Goal: Information Seeking & Learning: Understand process/instructions

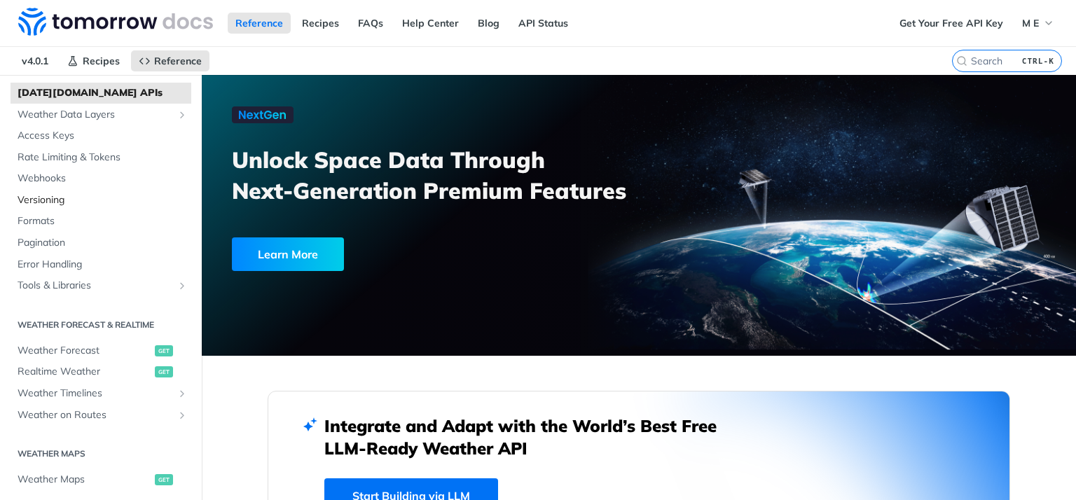
scroll to position [168, 0]
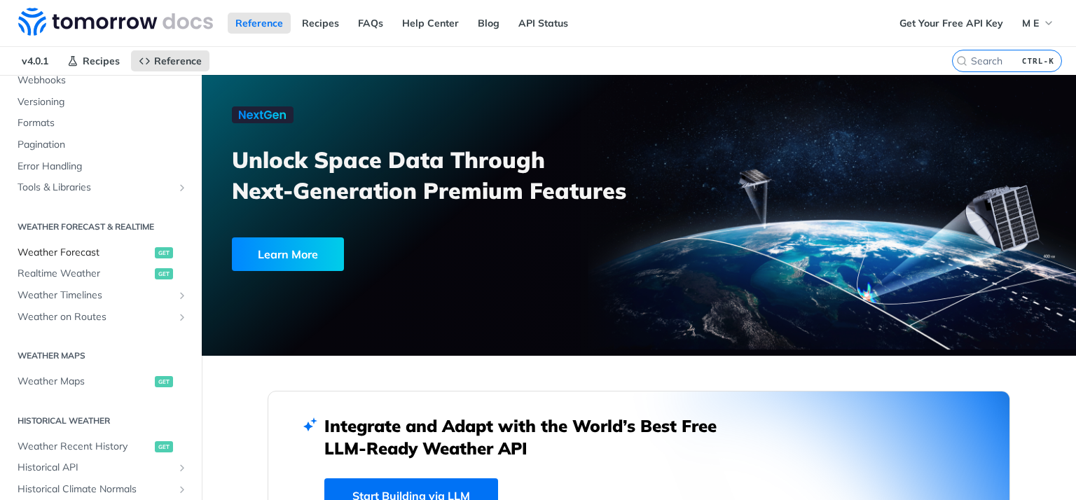
click at [77, 250] on span "Weather Forecast" at bounding box center [85, 253] width 134 height 14
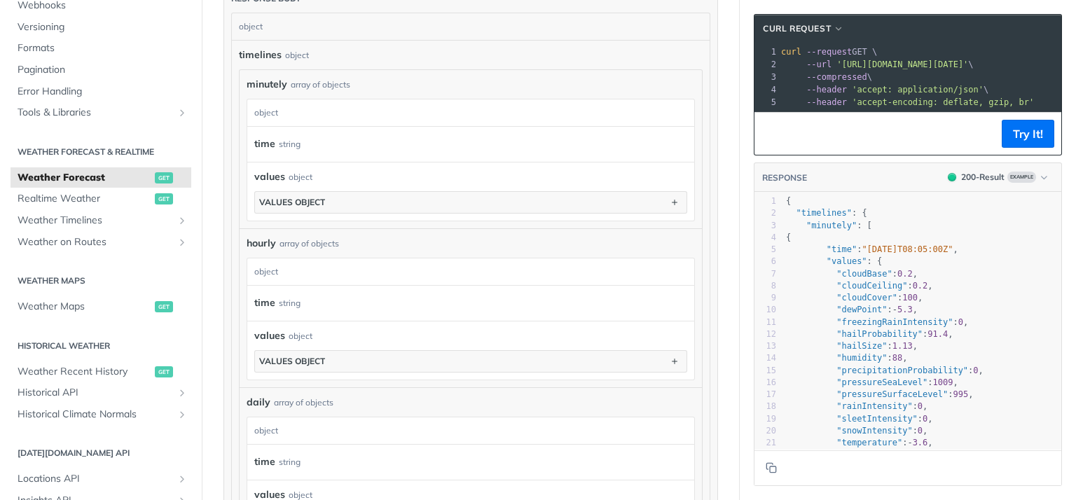
scroll to position [672, 0]
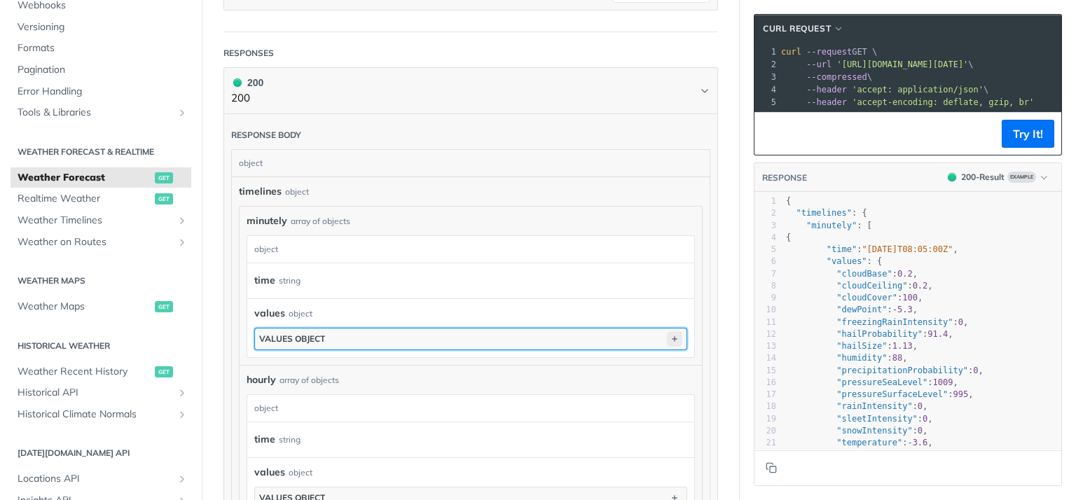
click at [675, 332] on icon "button" at bounding box center [674, 338] width 15 height 15
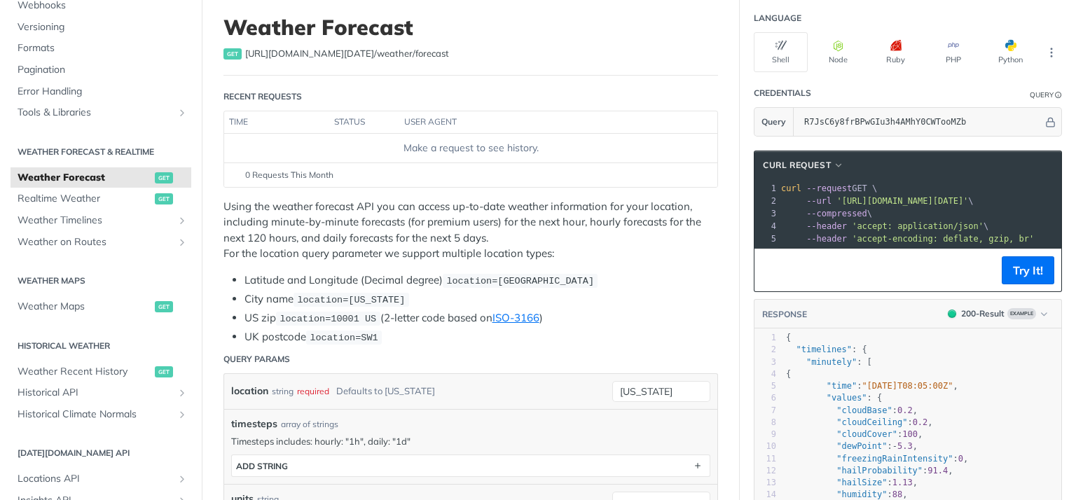
scroll to position [0, 0]
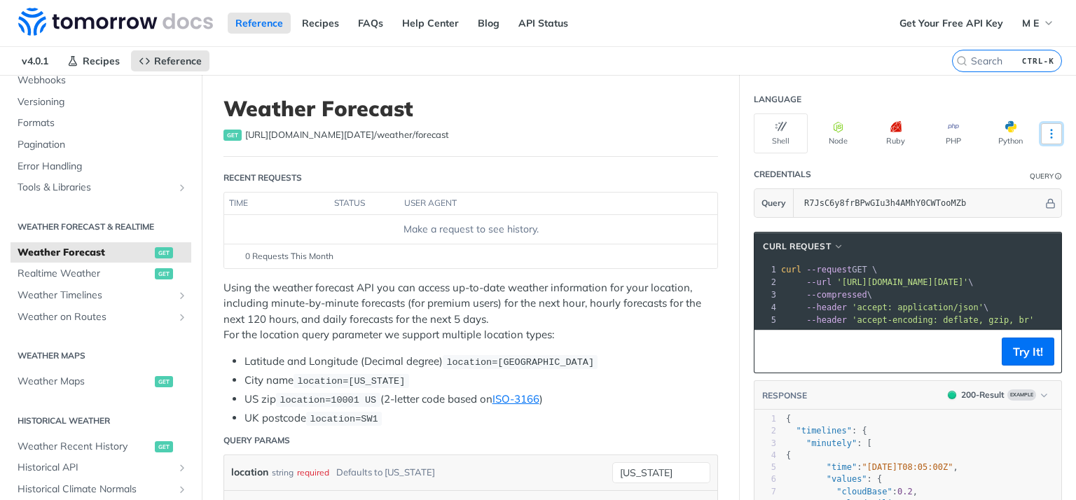
click at [1051, 135] on icon "More ellipsis" at bounding box center [1050, 134] width 1 height 8
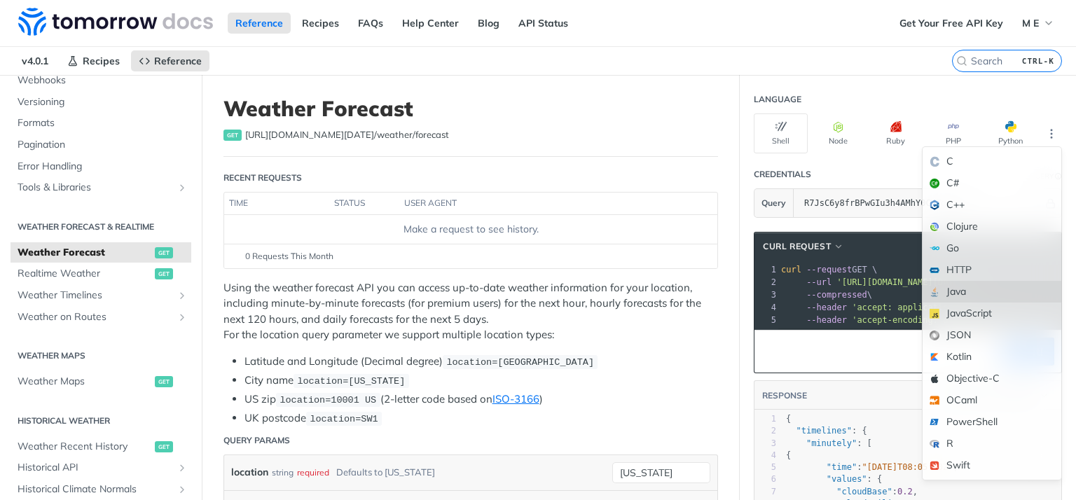
click at [954, 291] on div "Java" at bounding box center [991, 292] width 139 height 22
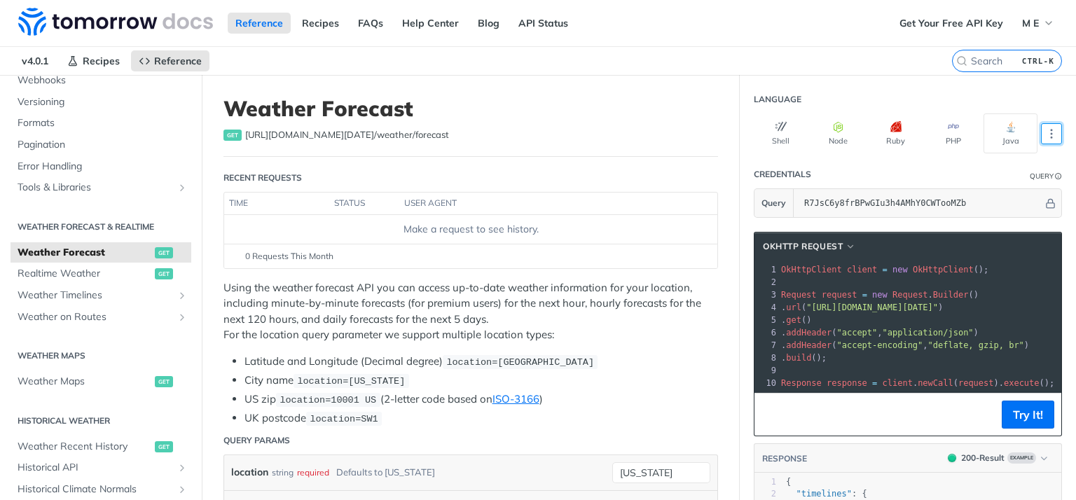
scroll to position [84, 0]
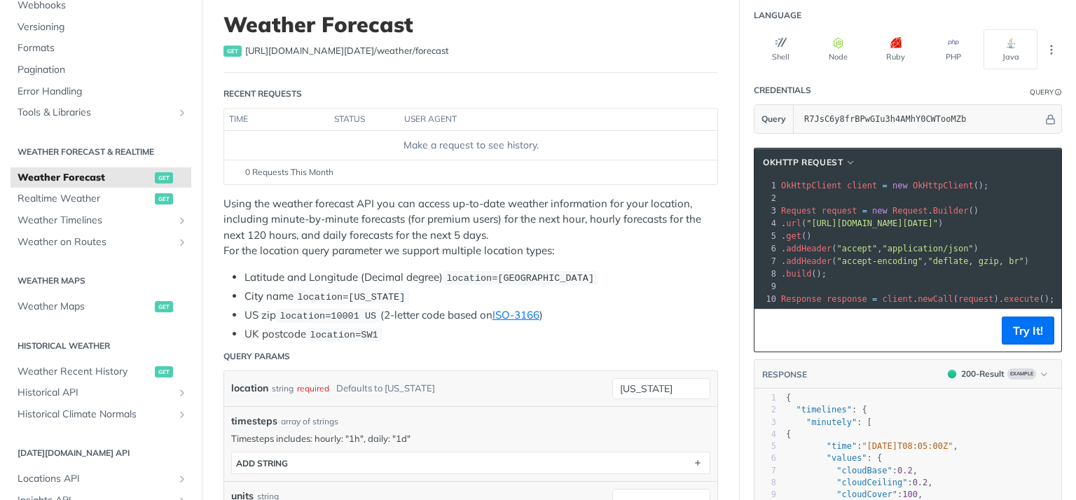
click at [938, 220] on span ""[URL][DOMAIN_NAME][DATE]"" at bounding box center [872, 223] width 132 height 10
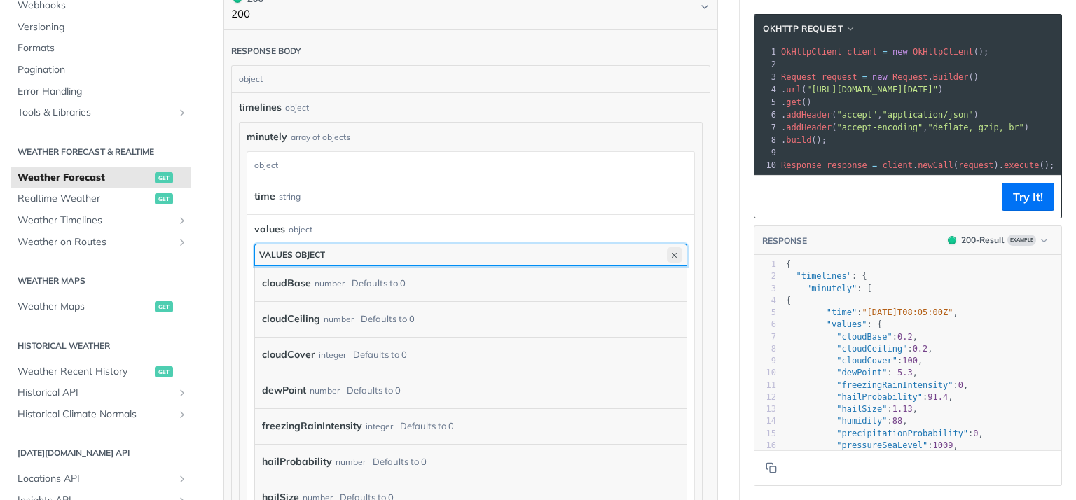
click at [676, 248] on icon "button" at bounding box center [674, 254] width 15 height 15
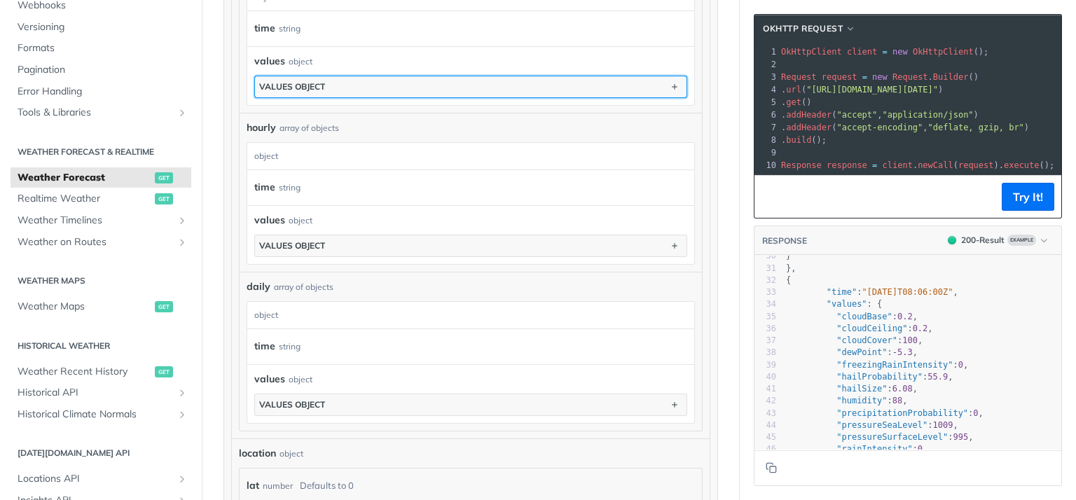
scroll to position [484, 0]
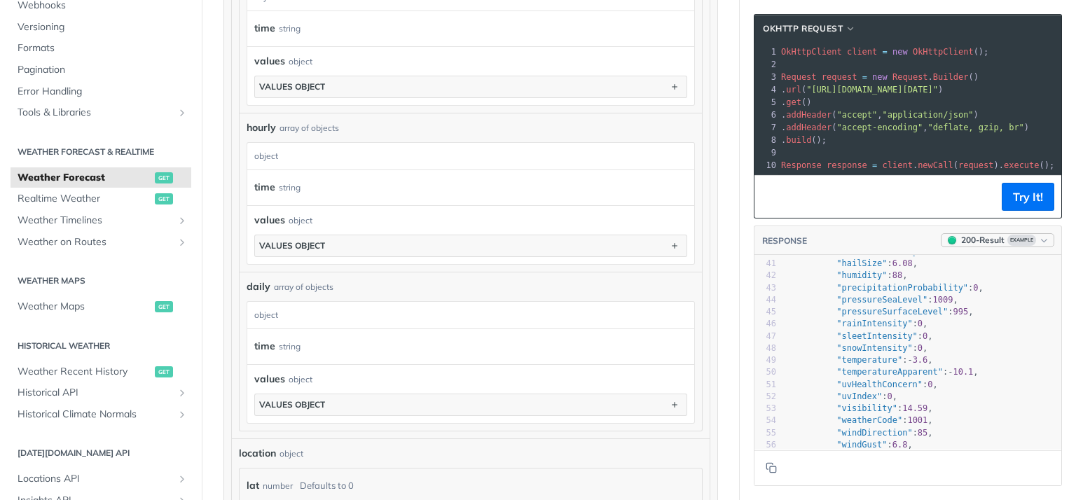
click at [1045, 239] on icon "button" at bounding box center [1043, 240] width 11 height 11
click at [961, 340] on div "Clear Example" at bounding box center [975, 346] width 153 height 23
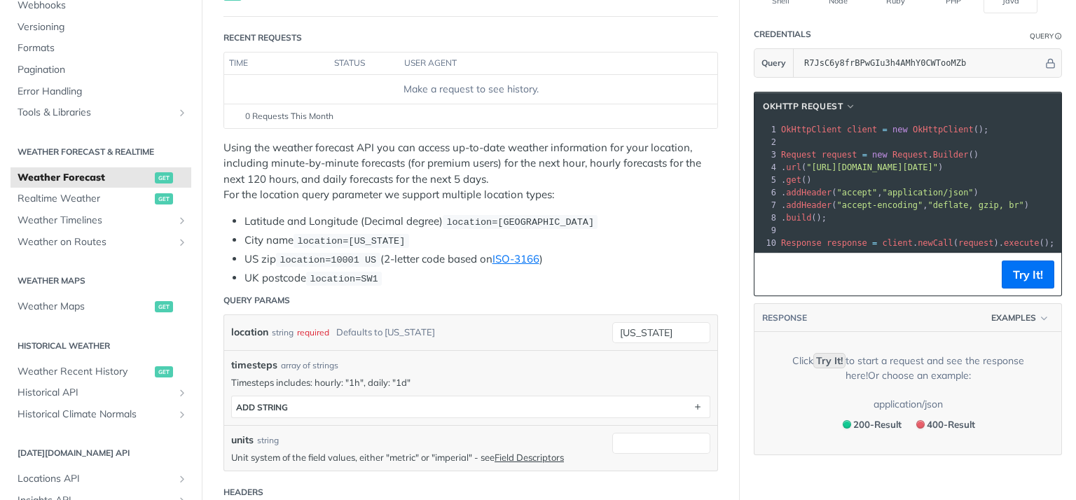
scroll to position [168, 0]
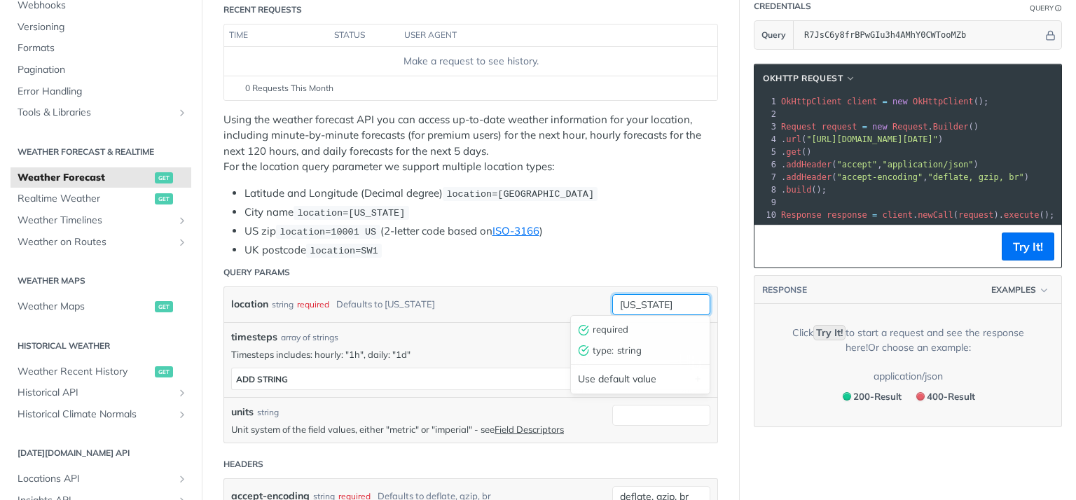
drag, startPoint x: 663, startPoint y: 301, endPoint x: 604, endPoint y: 301, distance: 58.8
click at [612, 301] on input "[US_STATE]" at bounding box center [661, 304] width 98 height 21
type input "1"
click at [938, 135] on span ""[URL][DOMAIN_NAME][DATE]"" at bounding box center [872, 139] width 132 height 10
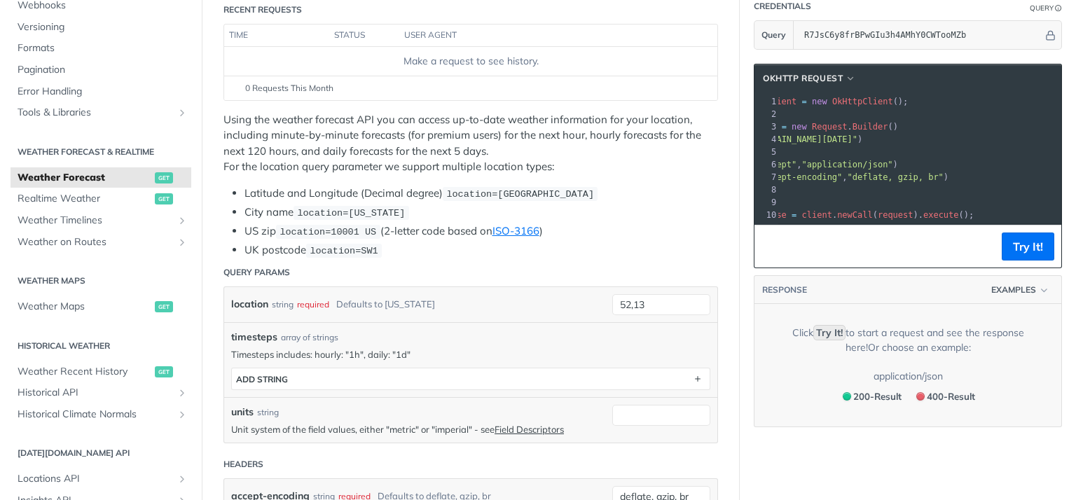
scroll to position [0, 81]
click at [1029, 245] on button "Try It!" at bounding box center [1027, 246] width 53 height 28
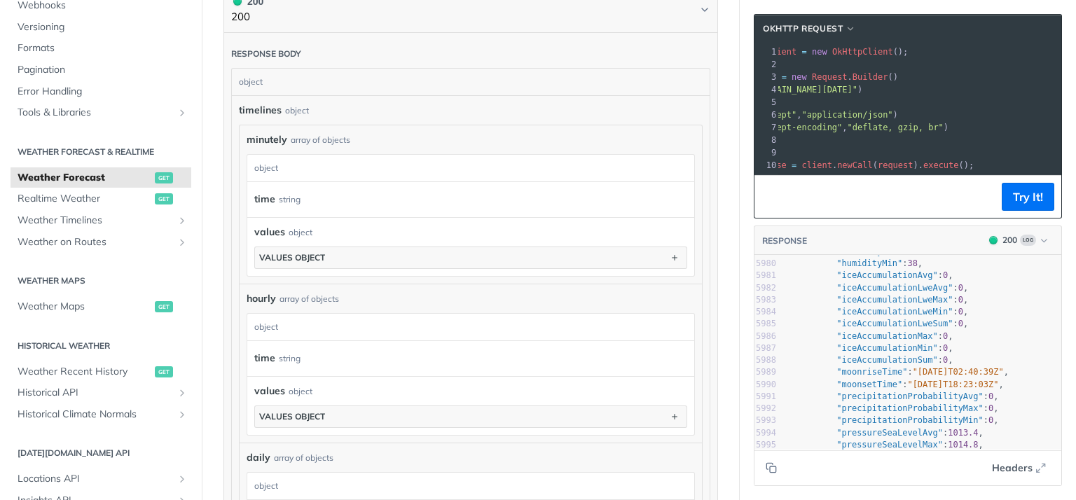
scroll to position [672, 0]
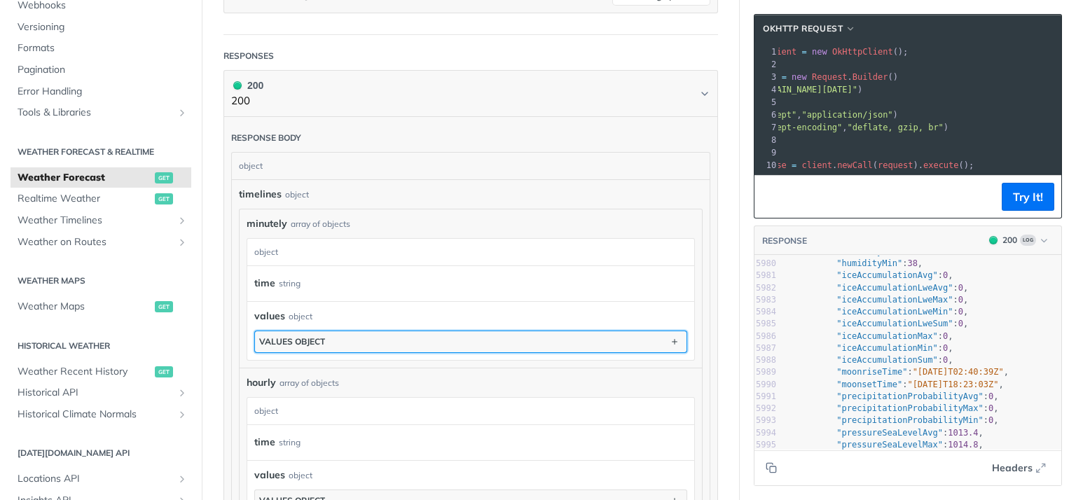
click at [338, 338] on button "values object" at bounding box center [470, 341] width 431 height 21
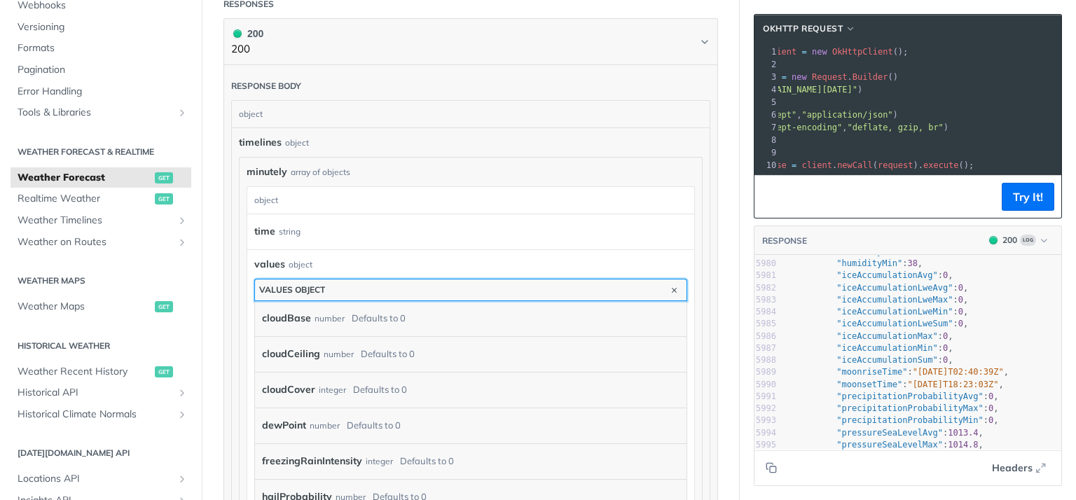
scroll to position [840, 0]
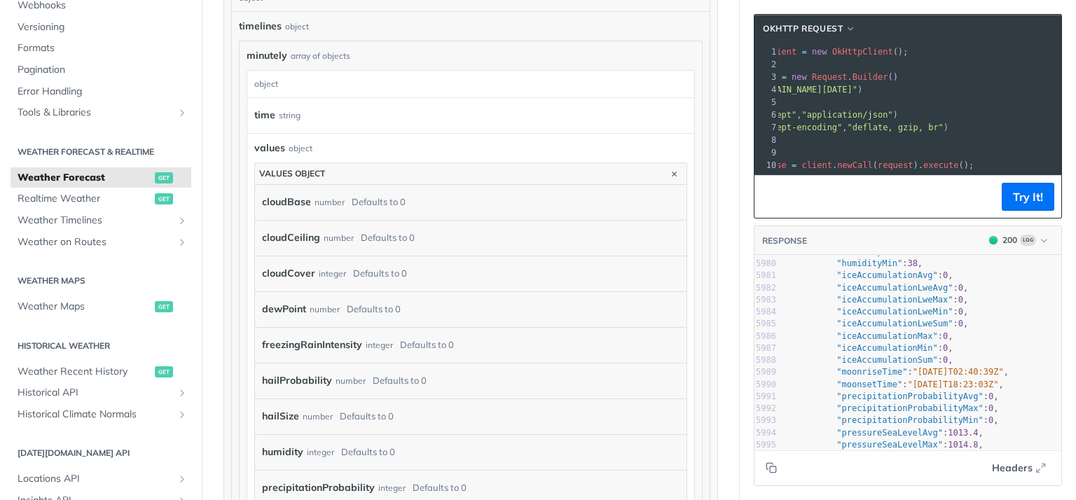
click at [334, 200] on div "number" at bounding box center [329, 202] width 30 height 20
click at [307, 200] on label "cloudBase" at bounding box center [286, 202] width 49 height 20
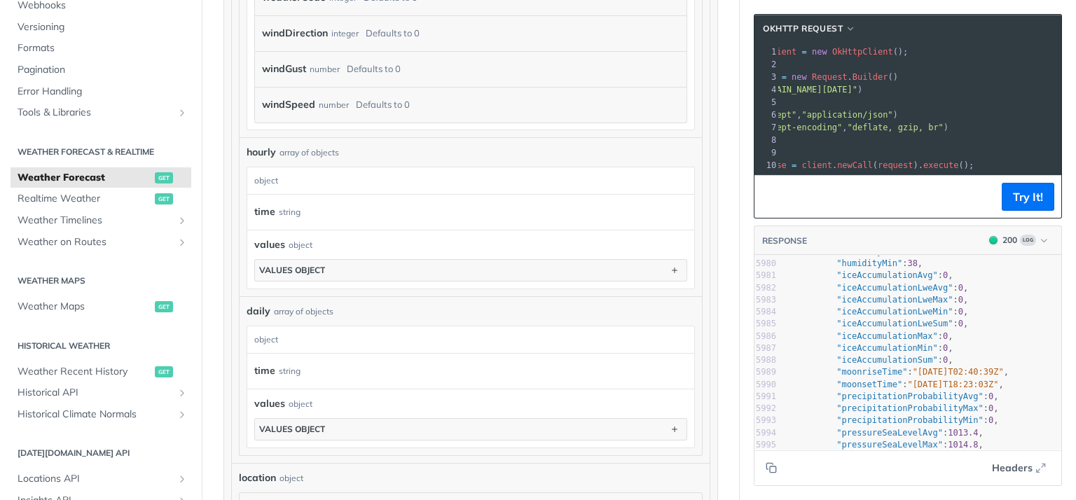
scroll to position [1765, 0]
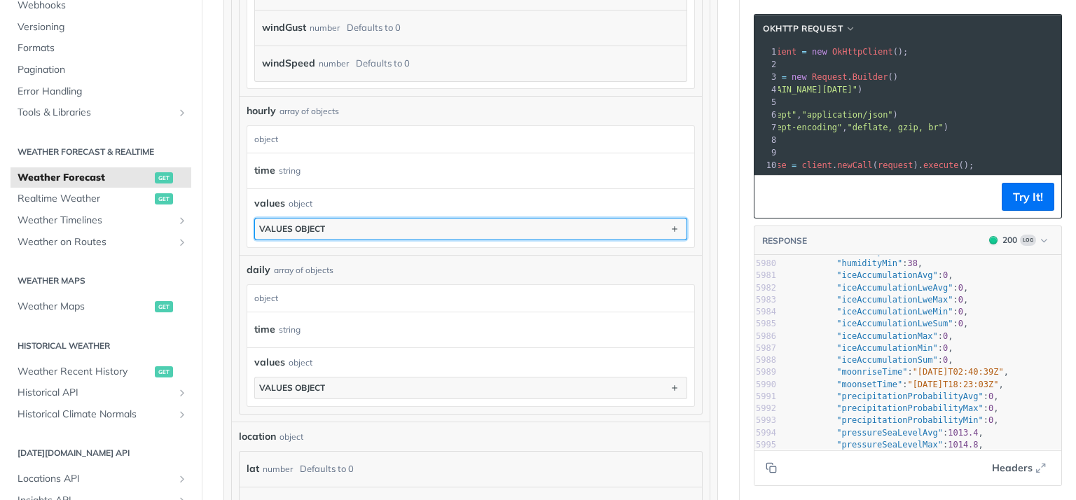
click at [309, 223] on div "values object" at bounding box center [292, 228] width 66 height 11
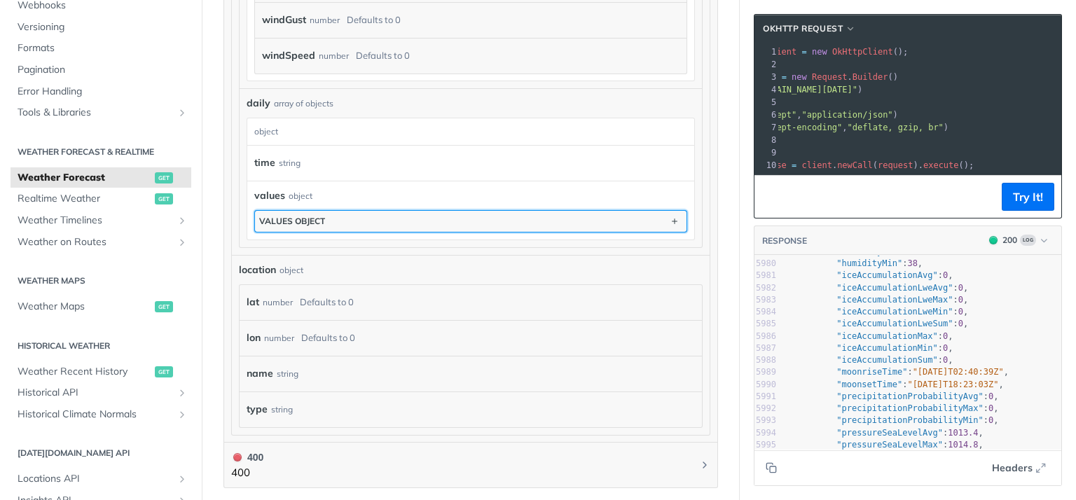
click at [354, 215] on button "values object" at bounding box center [470, 221] width 431 height 21
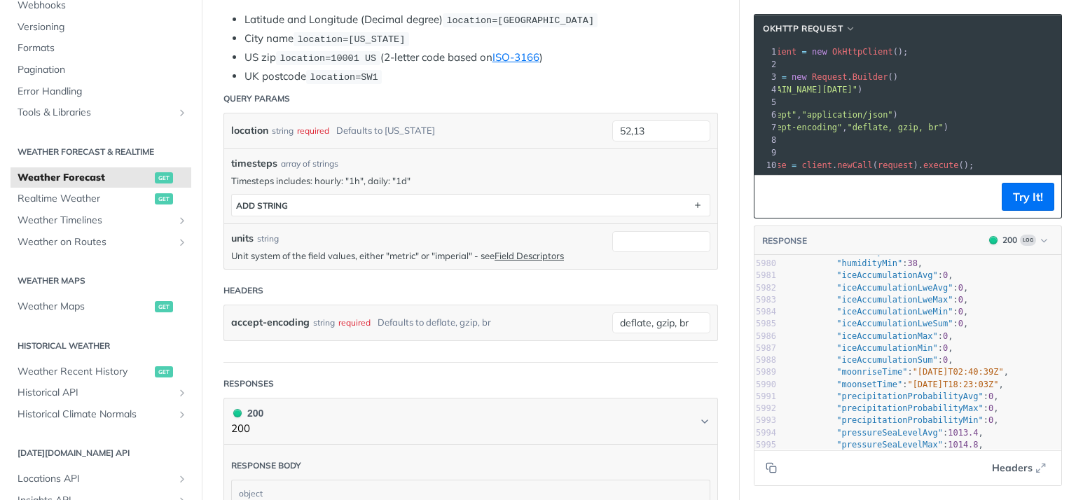
scroll to position [336, 0]
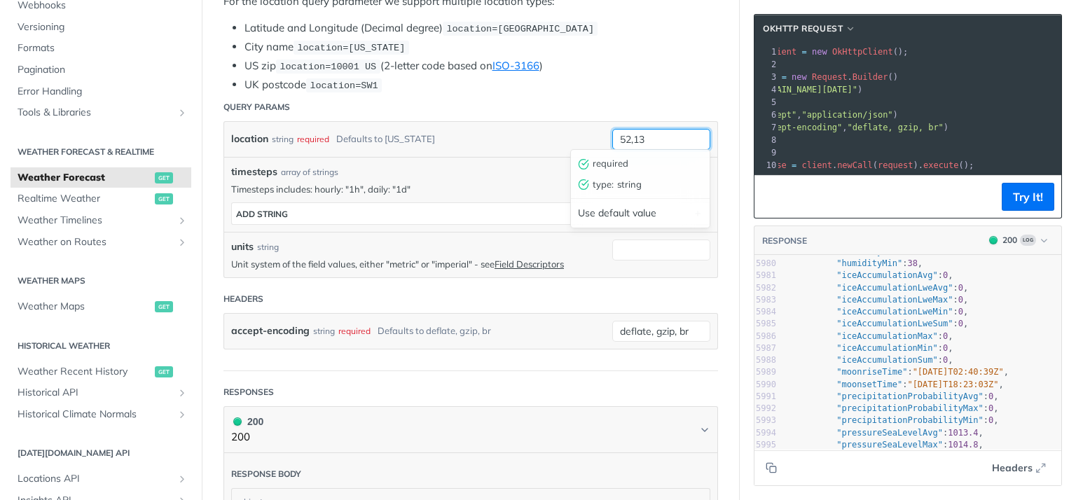
click at [623, 136] on input "52,13" at bounding box center [661, 139] width 98 height 21
drag, startPoint x: 648, startPoint y: 136, endPoint x: 611, endPoint y: 134, distance: 37.8
click at [612, 134] on input "52,13" at bounding box center [661, 139] width 98 height 21
paste input ".51808166503906"
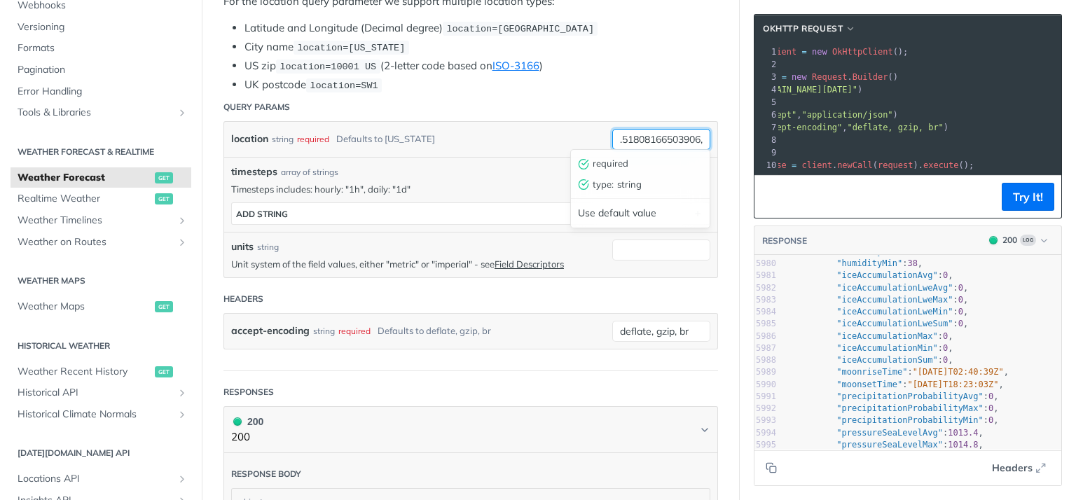
click at [704, 138] on input "52.51808166503906," at bounding box center [661, 139] width 98 height 21
paste input "13.28715991973877"
type input "52.51808166503906,13.28715991973877"
click at [1039, 196] on button "Try It!" at bounding box center [1027, 197] width 53 height 28
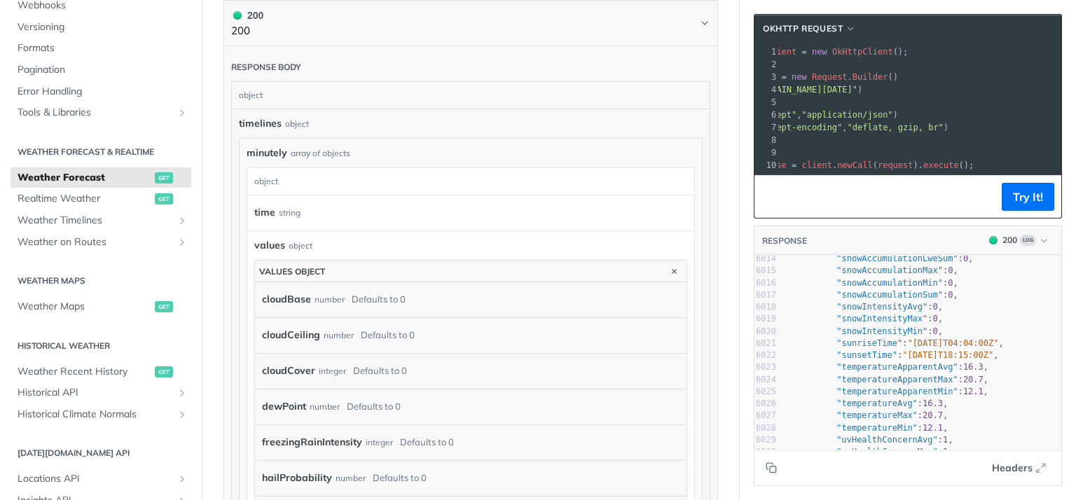
scroll to position [871, 0]
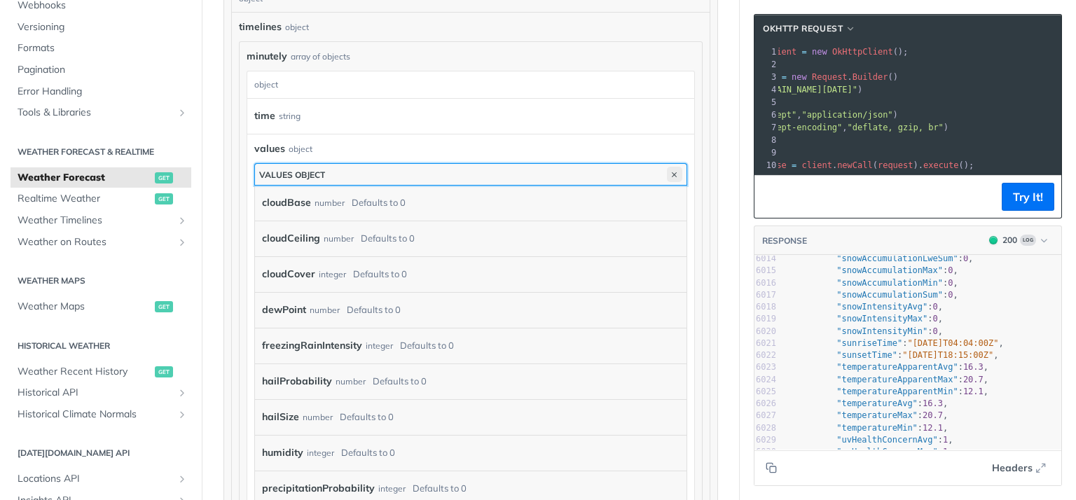
click at [676, 167] on icon "button" at bounding box center [674, 174] width 15 height 15
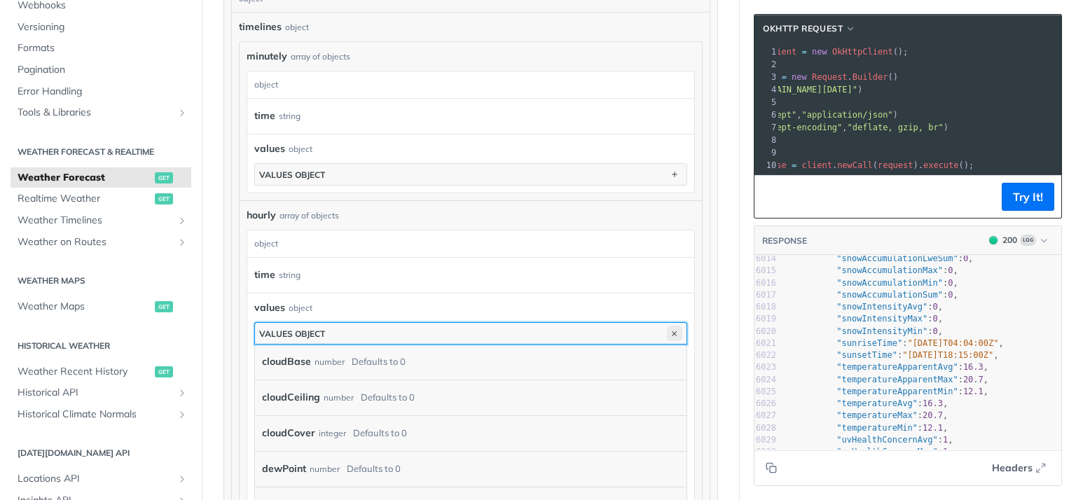
click at [671, 326] on icon "button" at bounding box center [674, 333] width 15 height 15
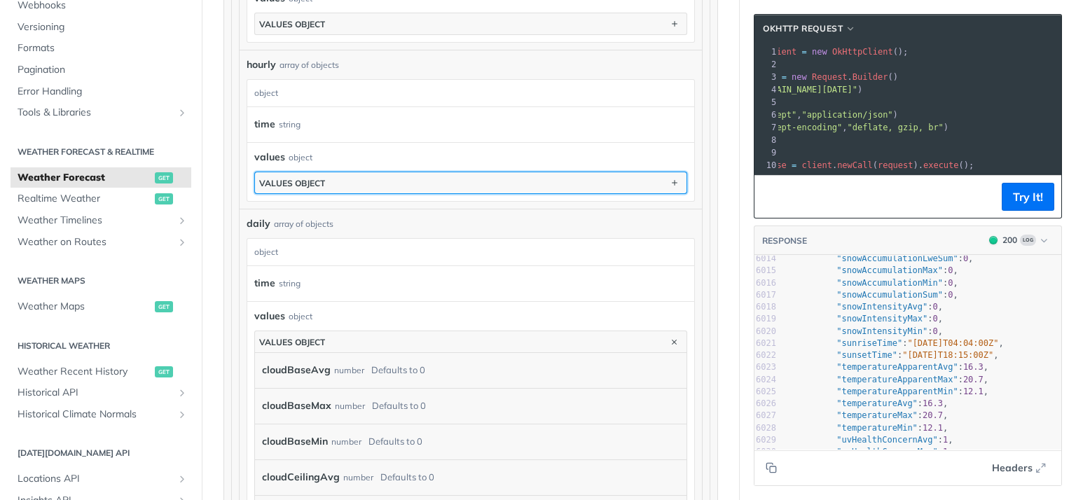
scroll to position [1039, 0]
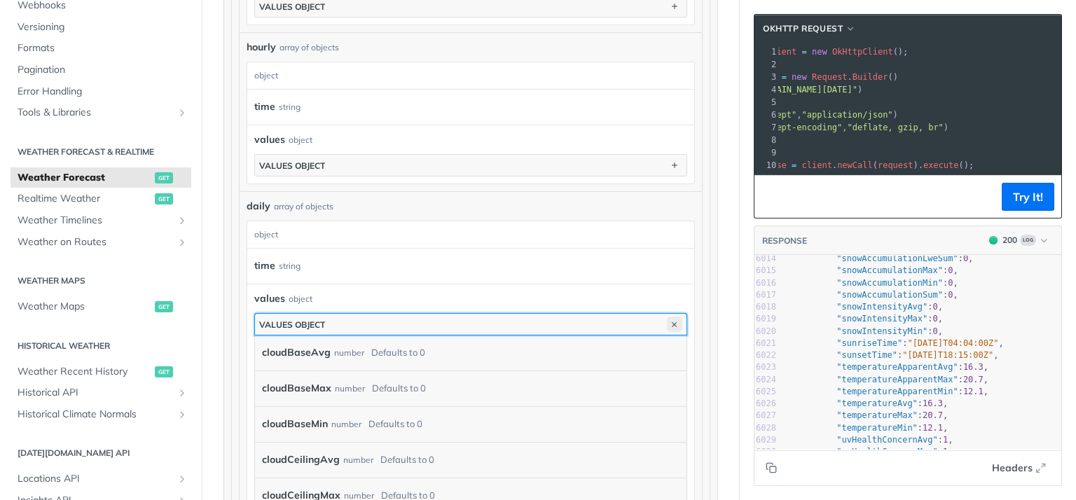
click at [679, 316] on icon "button" at bounding box center [674, 323] width 15 height 15
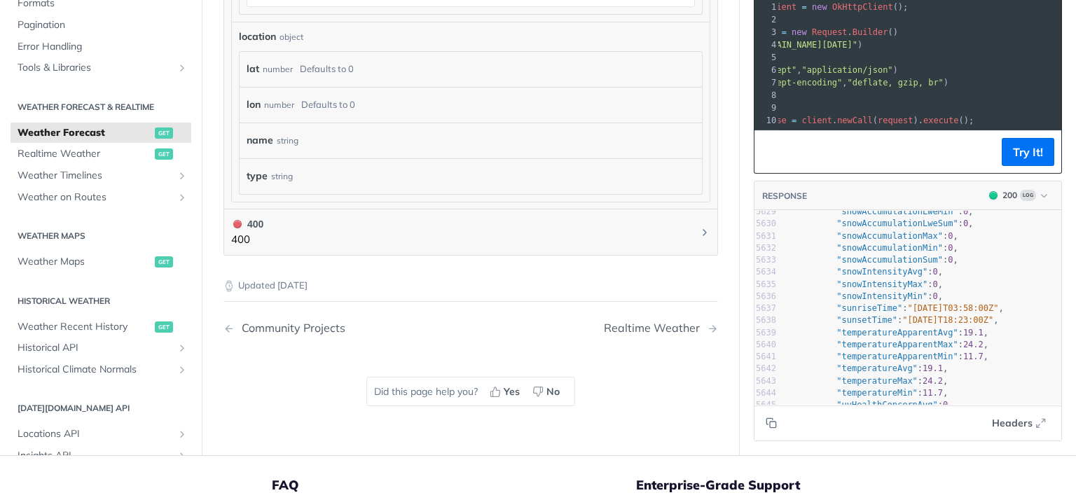
scroll to position [4, 0]
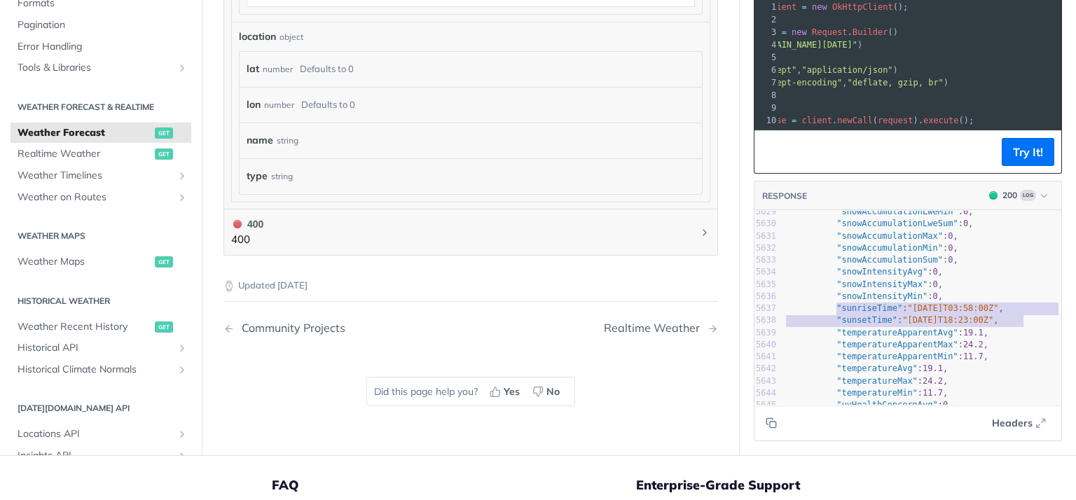
type textarea ""sunriseTime": "[DATE]T03:58:00Z", "sunsetTime": "[DATE]T18:23:00Z""
drag, startPoint x: 837, startPoint y: 298, endPoint x: 1017, endPoint y: 306, distance: 180.1
click at [1017, 306] on div "5620 "sleetAccumulationLweSum" : 0 , 5621 "sleetAccumulationMax" : 0 , 5622 "sl…" at bounding box center [922, 314] width 278 height 435
